Goal: Transaction & Acquisition: Obtain resource

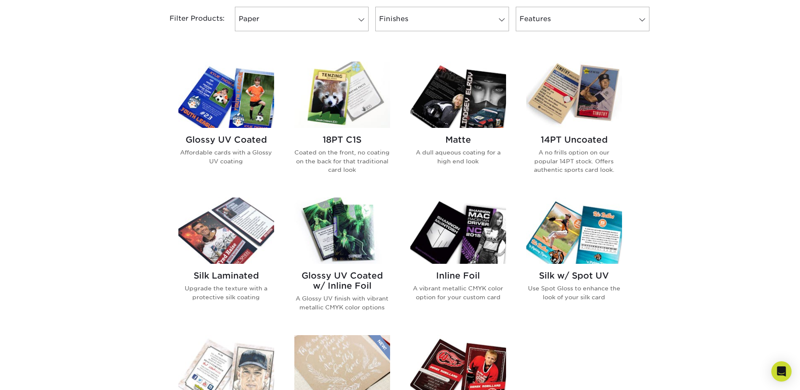
scroll to position [379, 0]
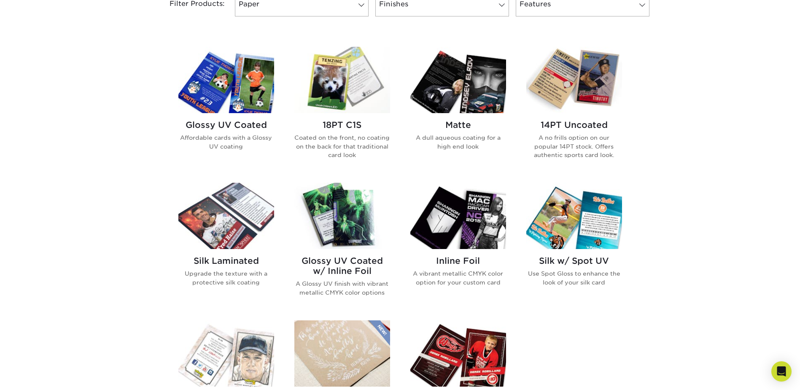
click at [234, 83] on img at bounding box center [226, 80] width 96 height 66
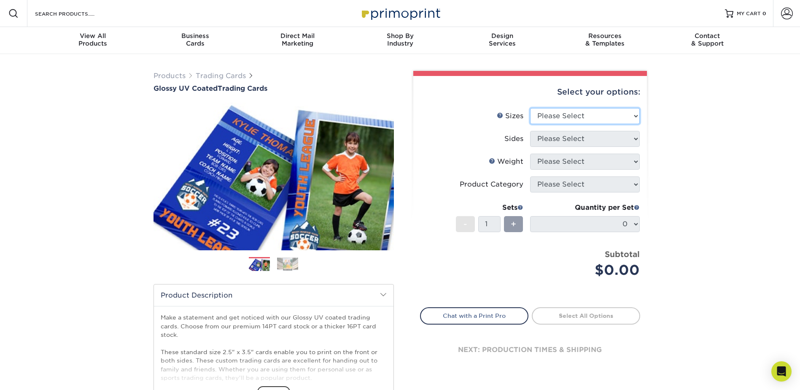
click at [588, 113] on select "Please Select 2.5" x 3.5"" at bounding box center [585, 116] width 110 height 16
select select "2.50x3.50"
click at [530, 108] on select "Please Select 2.5" x 3.5"" at bounding box center [585, 116] width 110 height 16
click at [573, 138] on select "Please Select Print Both Sides Print Front Only" at bounding box center [585, 139] width 110 height 16
select select "13abbda7-1d64-4f25-8bb2-c179b224825d"
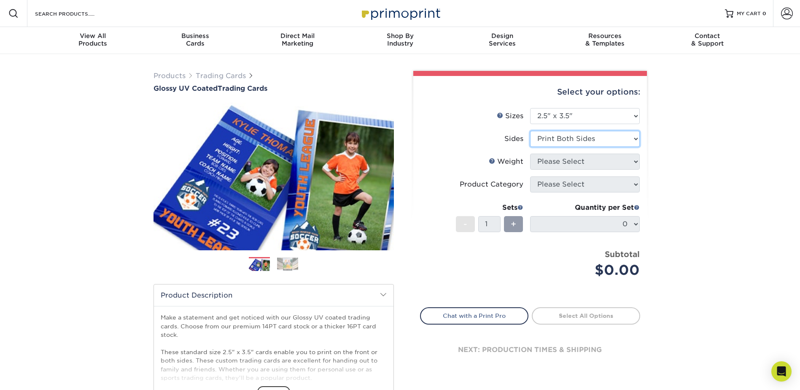
click at [530, 131] on select "Please Select Print Both Sides Print Front Only" at bounding box center [585, 139] width 110 height 16
click at [571, 163] on select "Please Select 16PT 14PT 18PT C1S" at bounding box center [585, 161] width 110 height 16
select select "18PTC1S"
click at [530, 153] on select "Please Select 16PT 14PT 18PT C1S" at bounding box center [585, 161] width 110 height 16
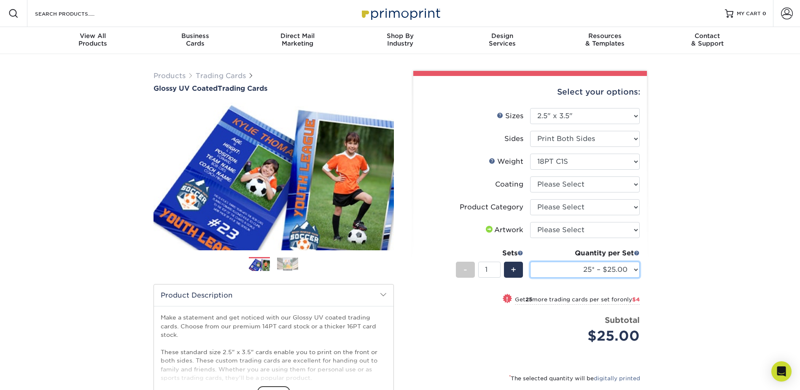
click at [632, 271] on select "25* – $25.00 50* – $29.00 75* – $37.00 100* – $41.00 250* – $48.00 500 – $58.00…" at bounding box center [585, 269] width 110 height 16
select select "250* – $48.00"
click at [530, 261] on select "25* – $25.00 50* – $29.00 75* – $37.00 100* – $41.00 250* – $48.00 500 – $58.00…" at bounding box center [585, 269] width 110 height 16
click at [493, 266] on input "1" at bounding box center [489, 269] width 22 height 16
type input "15"
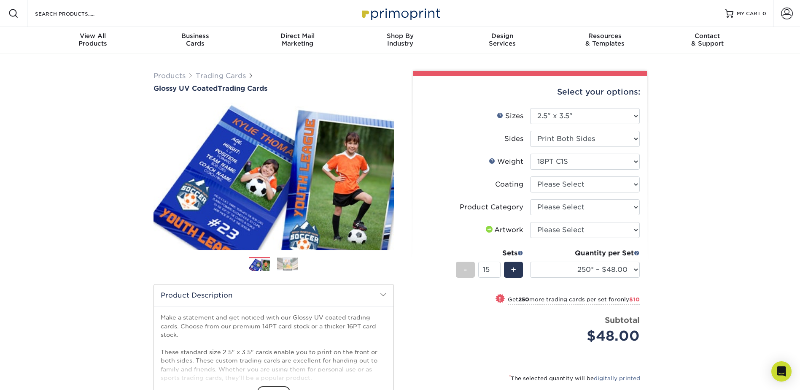
click at [692, 259] on div "Products Trading Cards Glossy UV Coated Trading Cards Previous Next /" at bounding box center [400, 279] width 800 height 450
click at [519, 252] on span at bounding box center [520, 253] width 6 height 6
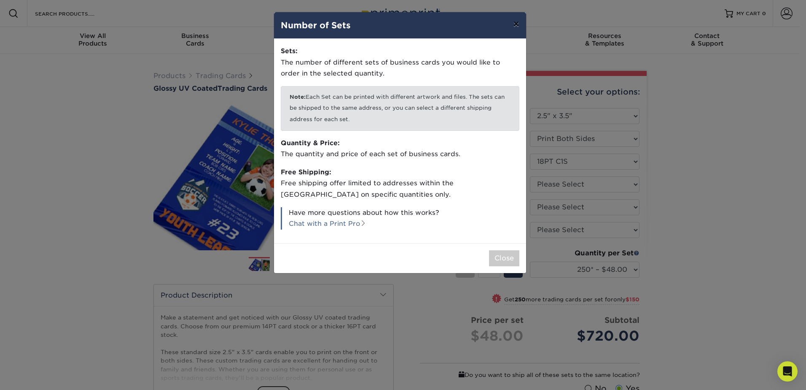
click at [518, 25] on button "×" at bounding box center [515, 24] width 19 height 24
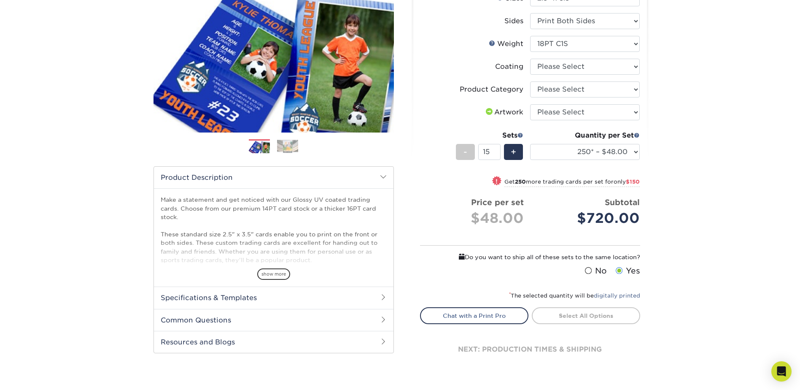
scroll to position [169, 0]
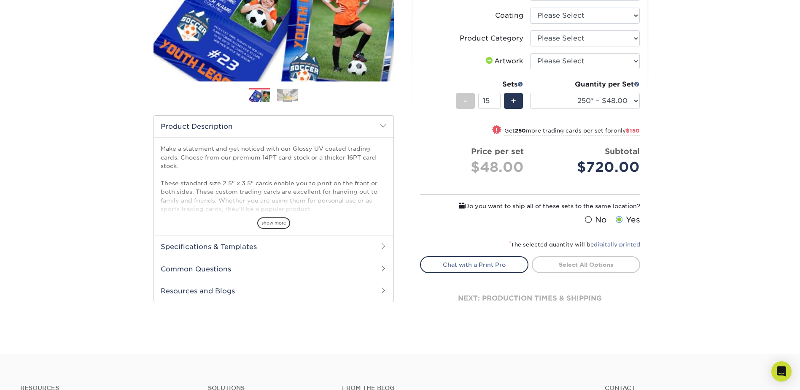
click at [253, 247] on h2 "Specifications & Templates" at bounding box center [273, 246] width 239 height 22
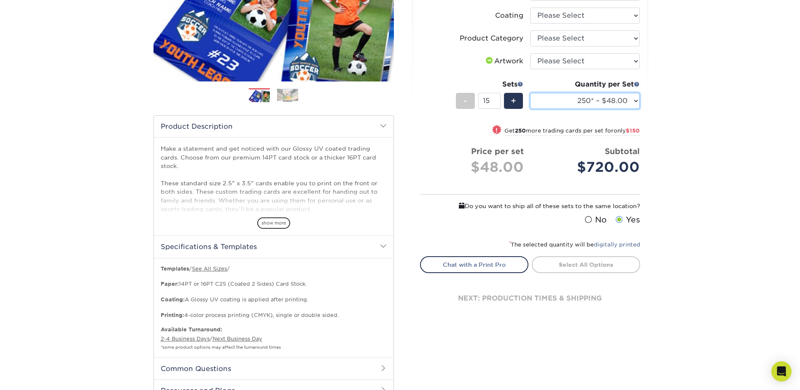
click at [602, 102] on select "25* – $25.00 50* – $29.00 75* – $37.00 100* – $41.00 250* – $48.00 500 – $58.00…" at bounding box center [585, 101] width 110 height 16
click at [530, 93] on select "25* – $25.00 50* – $29.00 75* – $37.00 100* – $41.00 250* – $48.00 500 – $58.00…" at bounding box center [585, 101] width 110 height 16
click at [692, 225] on div "Products Trading Cards Glossy UV Coated Trading Cards Previous Next /" at bounding box center [400, 160] width 800 height 550
click at [268, 225] on span "show more" at bounding box center [273, 222] width 33 height 11
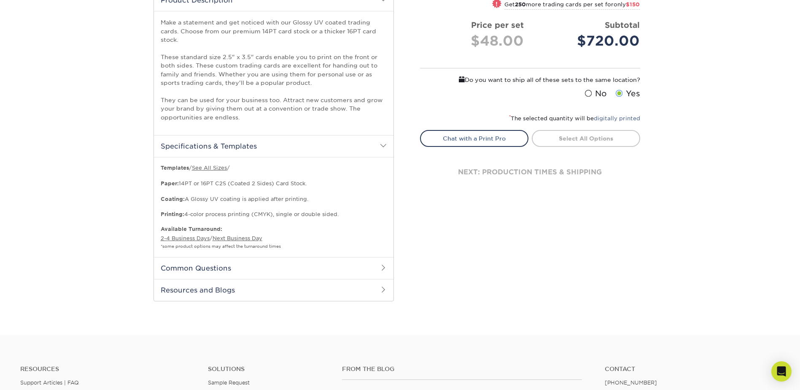
scroll to position [295, 0]
click at [209, 167] on link "See All Sizes" at bounding box center [209, 167] width 35 height 6
click at [288, 273] on h2 "Common Questions" at bounding box center [273, 267] width 239 height 22
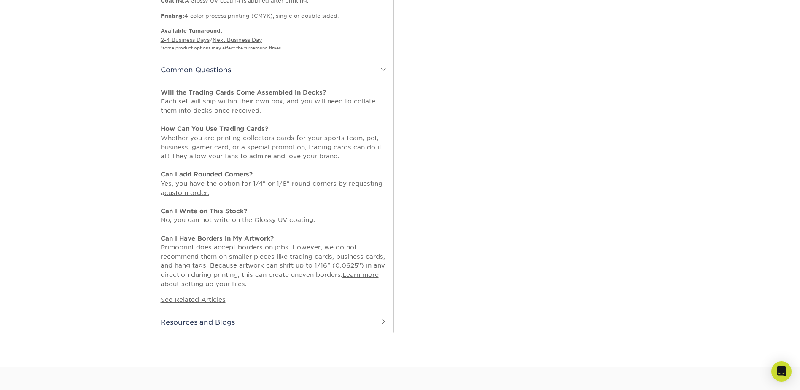
scroll to position [506, 0]
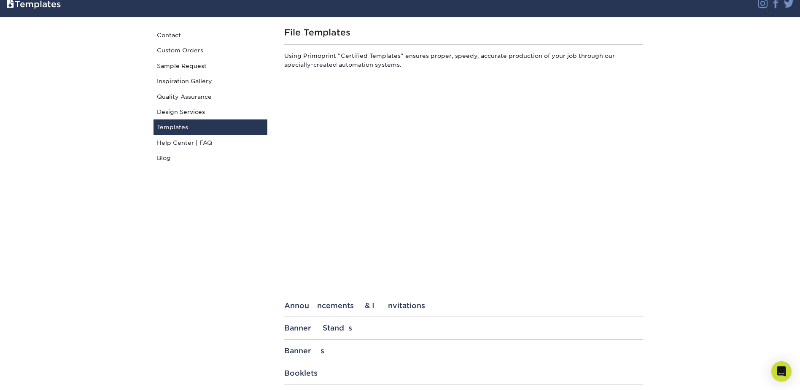
scroll to position [42, 0]
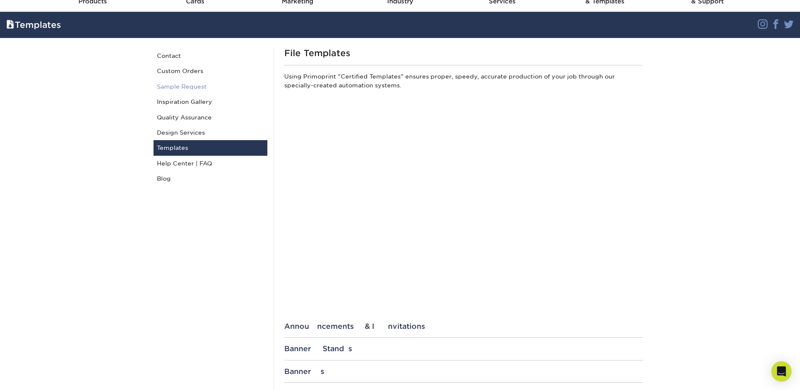
click at [188, 88] on link "Sample Request" at bounding box center [210, 86] width 114 height 15
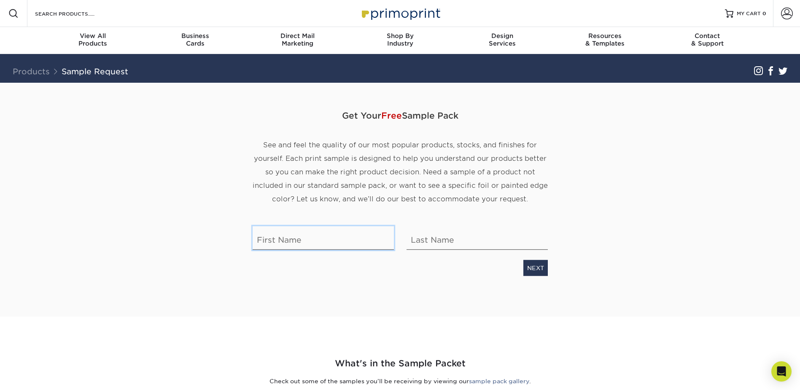
click at [319, 237] on input "text" at bounding box center [323, 238] width 141 height 24
type input "Karley"
type input "Schwalbe"
click at [527, 272] on link "NEXT" at bounding box center [535, 268] width 24 height 16
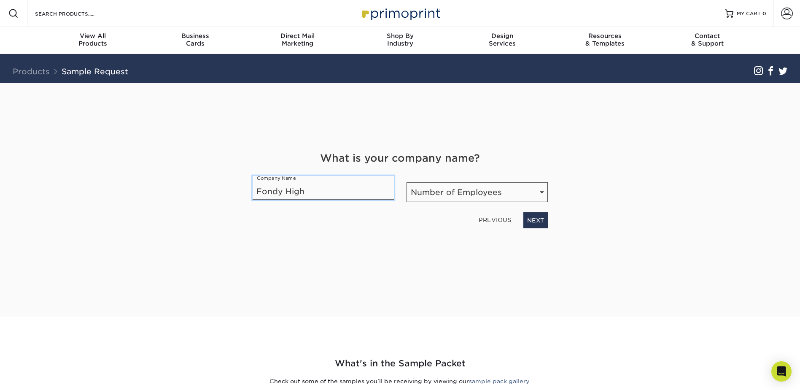
type input "Fondy High"
click at [473, 195] on select "Number of Employees Self-employed 1-10 employees 11-50 employees 51-200 employe…" at bounding box center [476, 192] width 141 height 20
select select "201-500"
click at [406, 182] on select "Number of Employees Self-employed 1-10 employees 11-50 employees 51-200 employe…" at bounding box center [476, 192] width 141 height 20
click at [530, 221] on link "NEXT" at bounding box center [535, 220] width 24 height 16
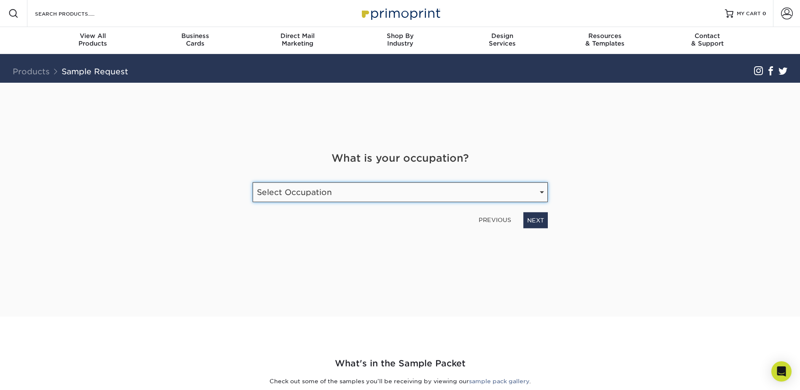
click at [454, 201] on select "Select Occupation Agency Automotive Blogger Cleaning Services Construction Educ…" at bounding box center [400, 192] width 295 height 20
click at [451, 201] on select "Select Occupation Agency Automotive Blogger Cleaning Services Construction Educ…" at bounding box center [400, 192] width 295 height 20
click at [464, 194] on select "Select Occupation Agency Automotive Blogger Cleaning Services Construction Educ…" at bounding box center [400, 192] width 295 height 20
select select "Other"
click at [253, 182] on select "Select Occupation Agency Automotive Blogger Cleaning Services Construction Educ…" at bounding box center [400, 192] width 295 height 20
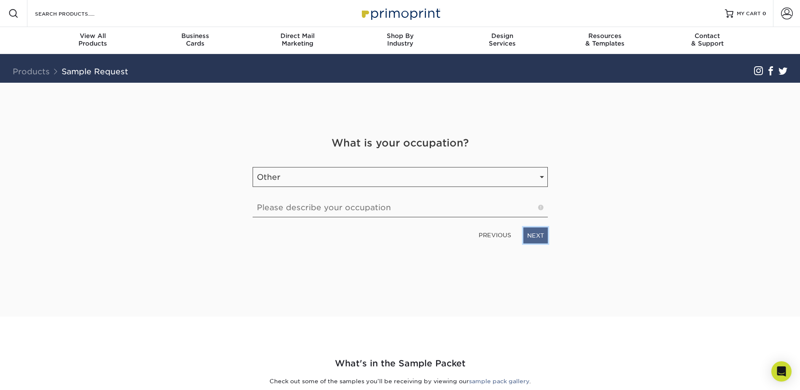
click at [533, 237] on link "NEXT" at bounding box center [535, 235] width 24 height 16
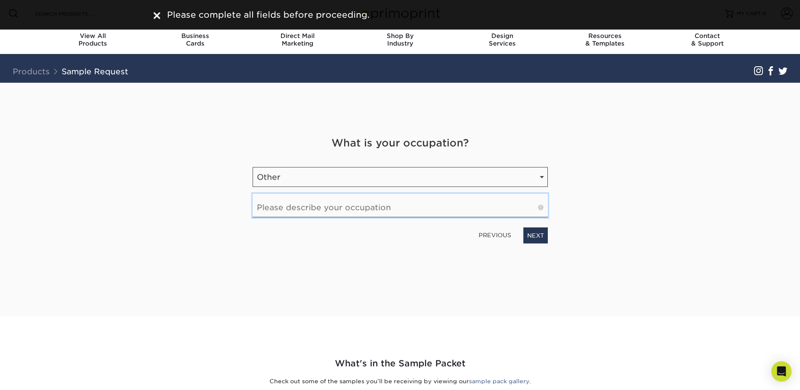
click at [440, 208] on input "text" at bounding box center [400, 206] width 295 height 24
type input "Teacher"
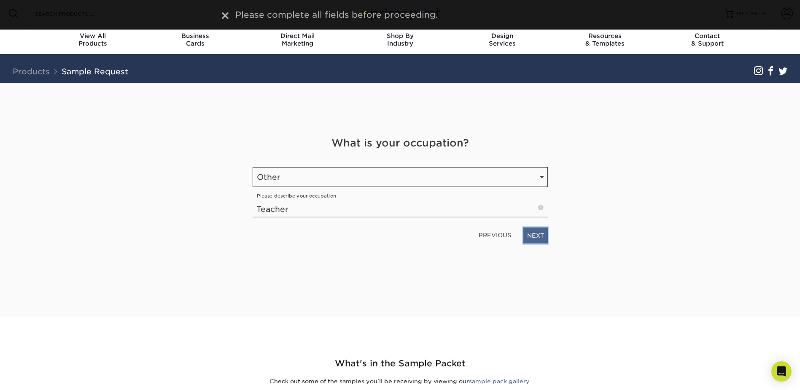
click at [530, 237] on link "NEXT" at bounding box center [535, 235] width 24 height 16
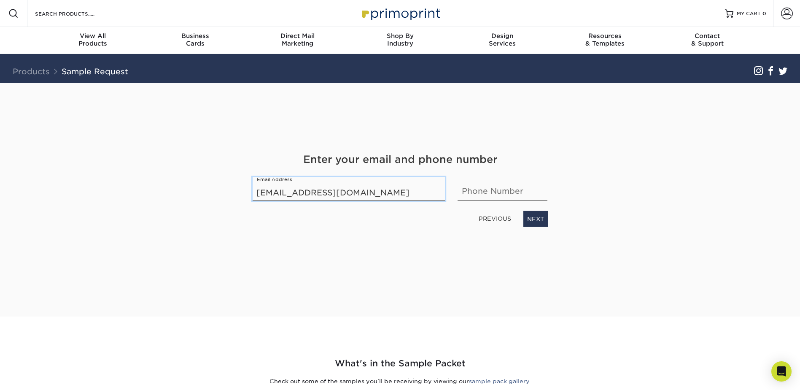
type input "kschwalbe16@gmail.com"
type input "9202792652"
click at [540, 219] on link "NEXT" at bounding box center [535, 219] width 24 height 16
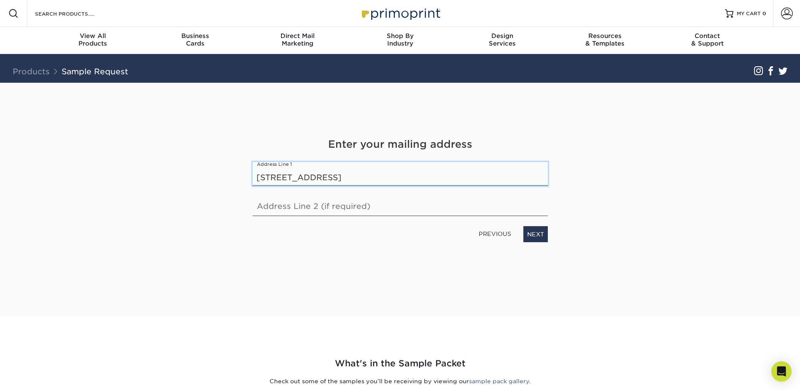
type input "2200 Badger Avenue"
click at [532, 233] on link "NEXT" at bounding box center [535, 234] width 24 height 16
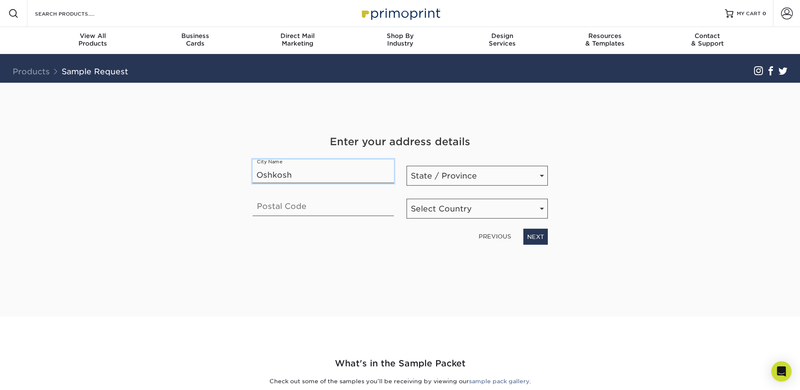
type input "Oshkosh"
select select "WI"
type input "54904"
click at [453, 207] on select "Select Country United States Canada" at bounding box center [476, 209] width 141 height 20
select select "US"
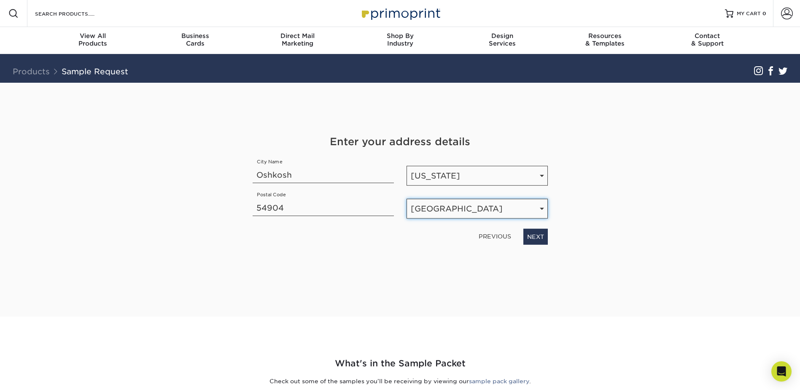
click at [406, 199] on select "Select Country United States Canada" at bounding box center [476, 209] width 141 height 20
click at [530, 234] on link "NEXT" at bounding box center [535, 237] width 24 height 16
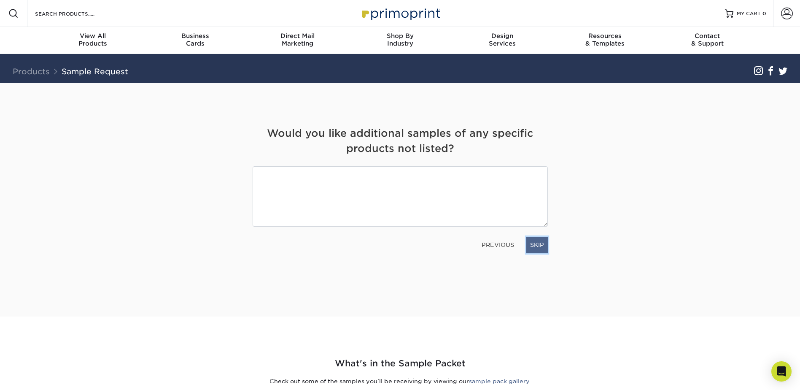
click at [531, 243] on link "SKIP" at bounding box center [537, 245] width 22 height 16
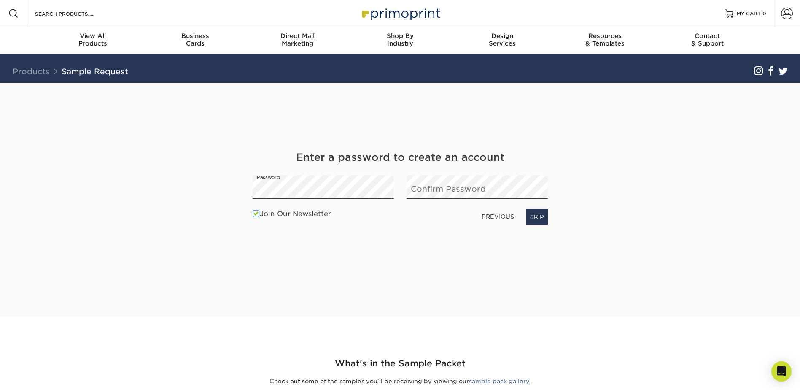
click at [494, 216] on link "PREVIOUS" at bounding box center [497, 216] width 39 height 13
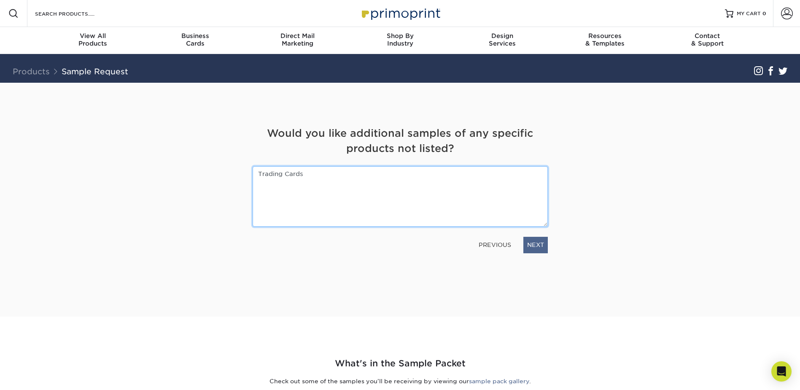
type textarea "Trading Cards"
click at [537, 247] on link "NEXT" at bounding box center [535, 245] width 24 height 16
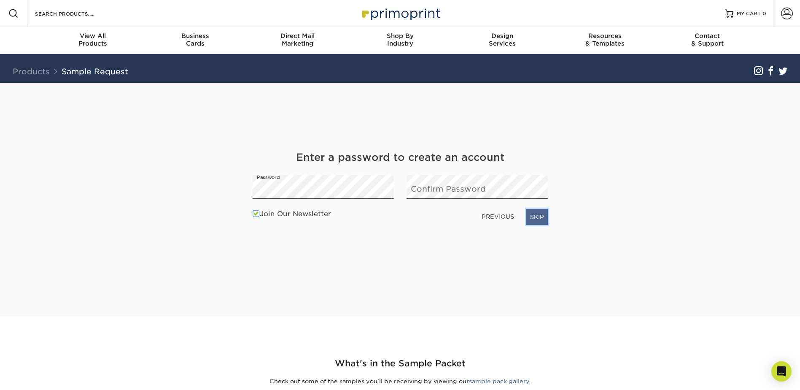
click at [530, 213] on link "SKIP" at bounding box center [537, 217] width 22 height 16
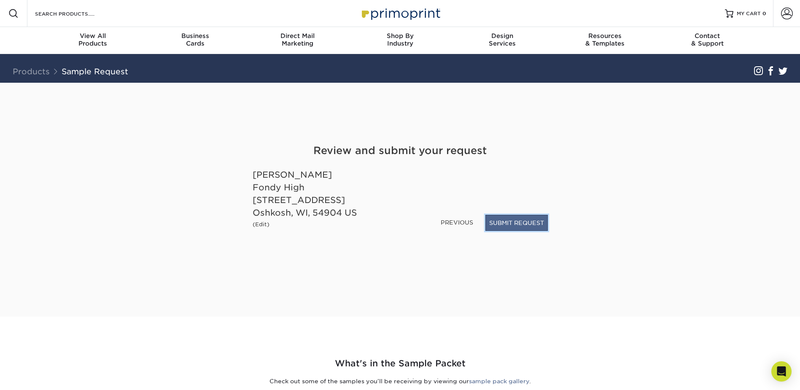
click at [514, 221] on button "SUBMIT REQUEST" at bounding box center [516, 223] width 62 height 16
